Goal: Contribute content: Add original content to the website for others to see

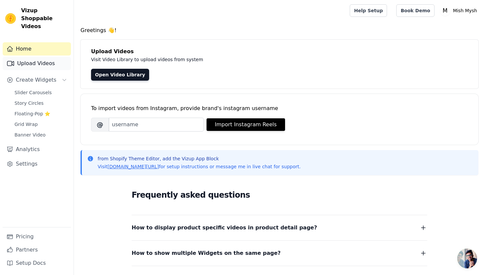
click at [51, 57] on link "Upload Videos" at bounding box center [37, 63] width 68 height 13
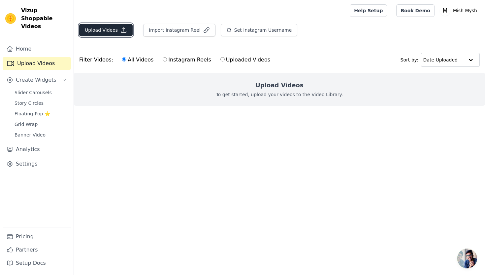
click at [109, 29] on button "Upload Videos" at bounding box center [105, 30] width 53 height 13
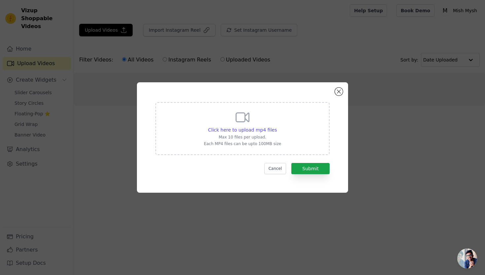
click at [264, 126] on div "Click here to upload mp4 files Max 10 files per upload. Each MP4 files can be u…" at bounding box center [242, 127] width 77 height 37
click at [277, 126] on input "Click here to upload mp4 files Max 10 files per upload. Each MP4 files can be u…" at bounding box center [277, 126] width 0 height 0
type input "C:\fakepath\6a390414f33f4ebebecdb3fd41e13aae.mp4"
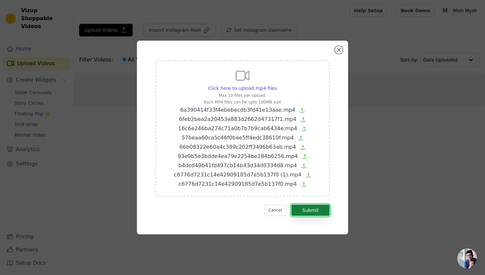
click at [318, 211] on button "Submit" at bounding box center [310, 209] width 38 height 11
